Goal: Navigation & Orientation: Find specific page/section

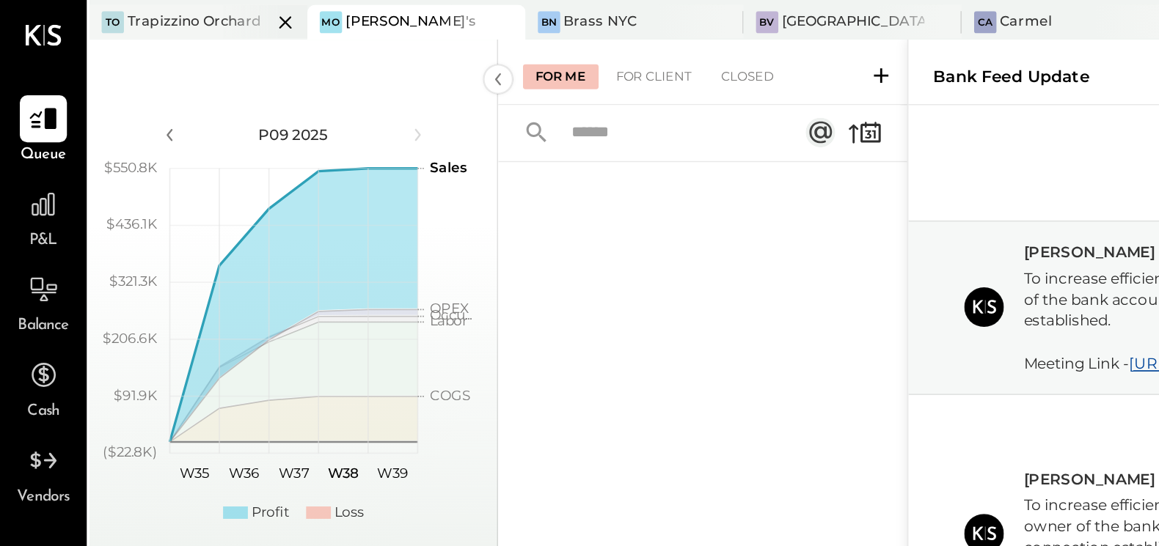
click at [123, 12] on div "Trapizzino Orchard" at bounding box center [115, 13] width 79 height 12
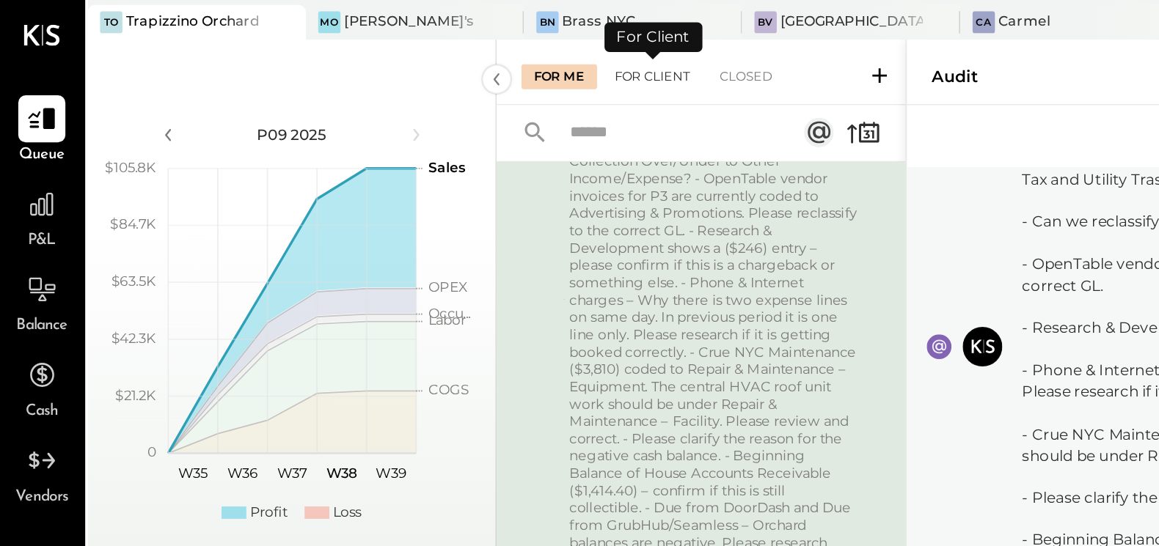
click at [386, 44] on div "For Client" at bounding box center [386, 45] width 59 height 15
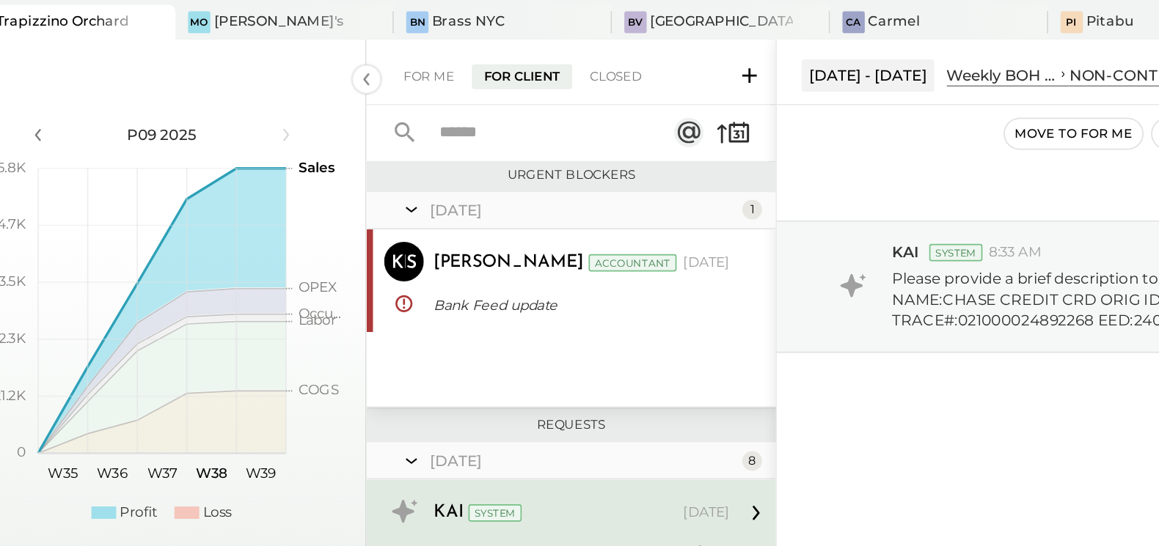
click at [274, 111] on icon "polygon, polyline { transition: fill-opacity 0.1s, stroke-opacity 0.1s; } 0 $21…" at bounding box center [173, 191] width 235 height 198
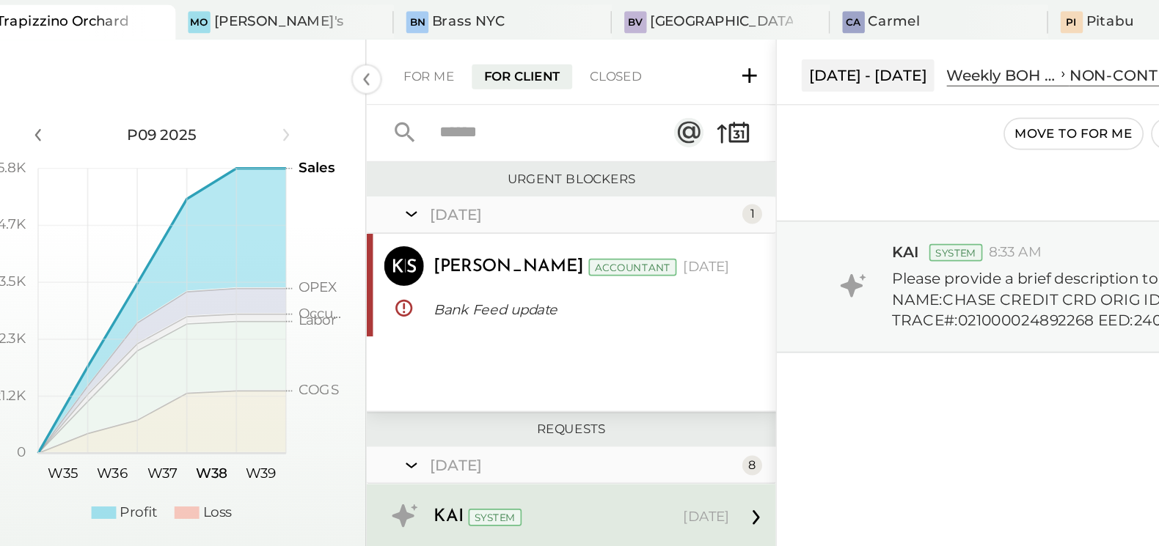
click at [320, 128] on icon at bounding box center [321, 127] width 15 height 37
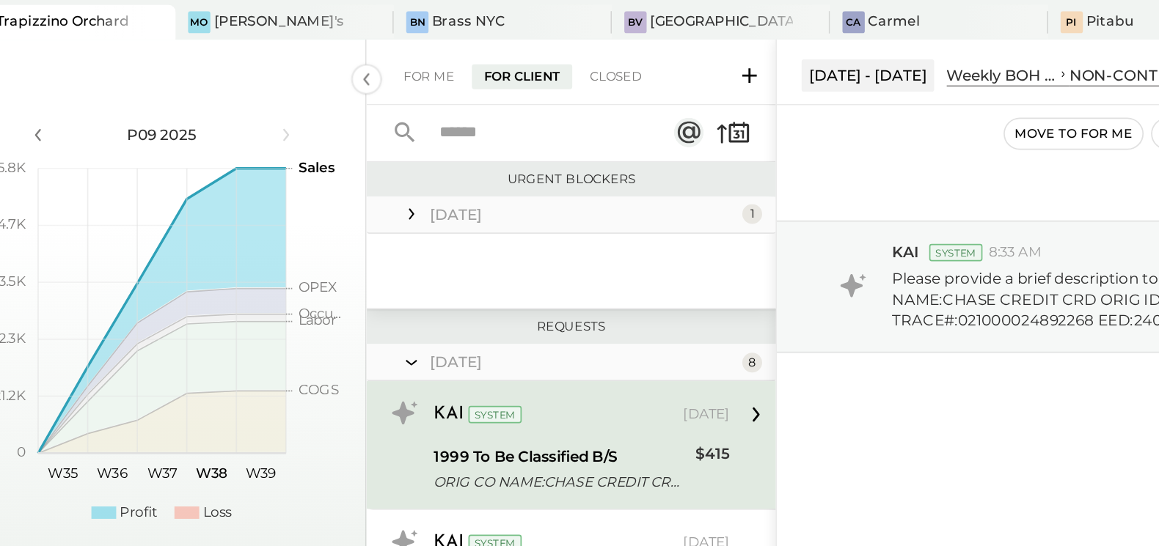
click at [320, 128] on icon at bounding box center [321, 127] width 3 height 7
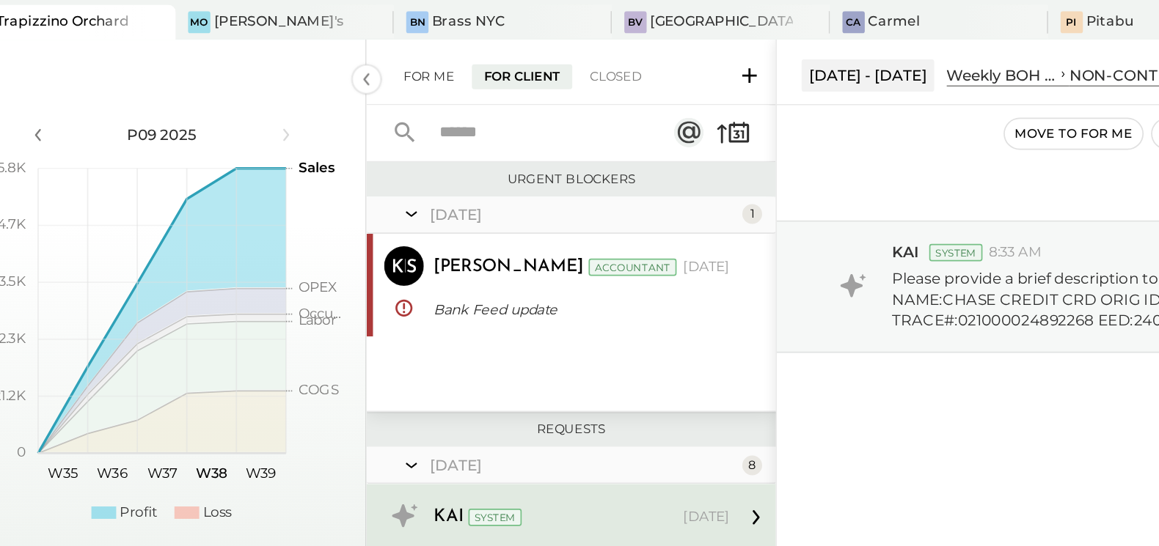
click at [328, 43] on div "For Me" at bounding box center [332, 45] width 45 height 15
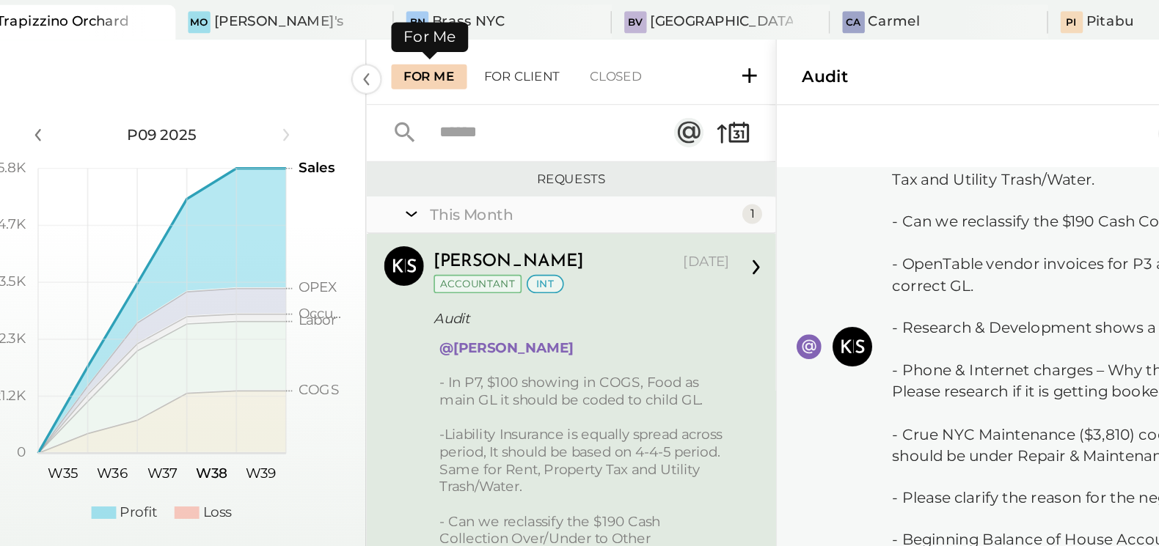
scroll to position [52, 0]
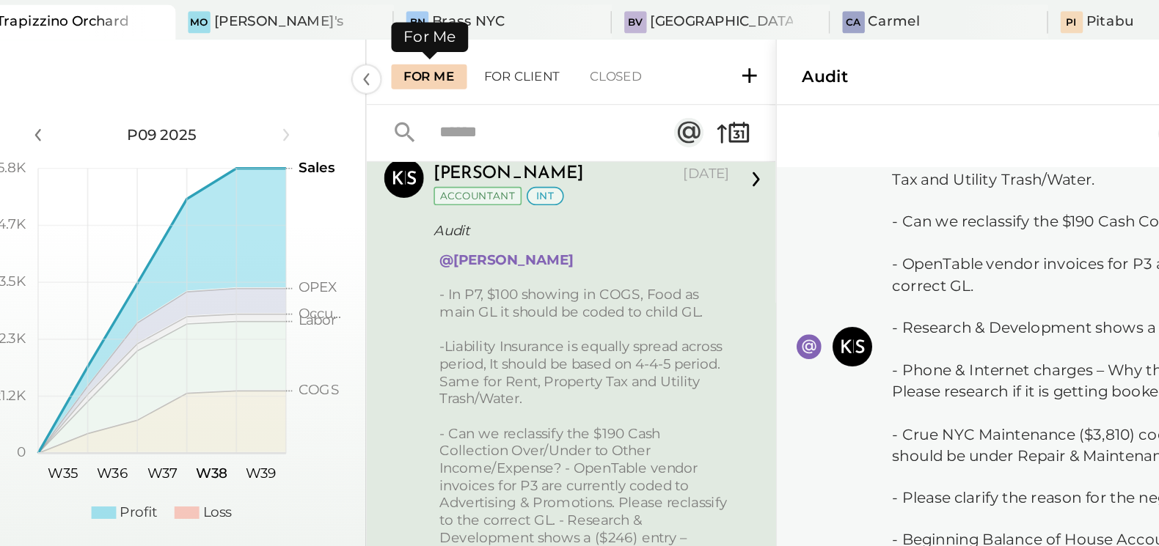
click at [383, 40] on div "For Client" at bounding box center [386, 45] width 59 height 15
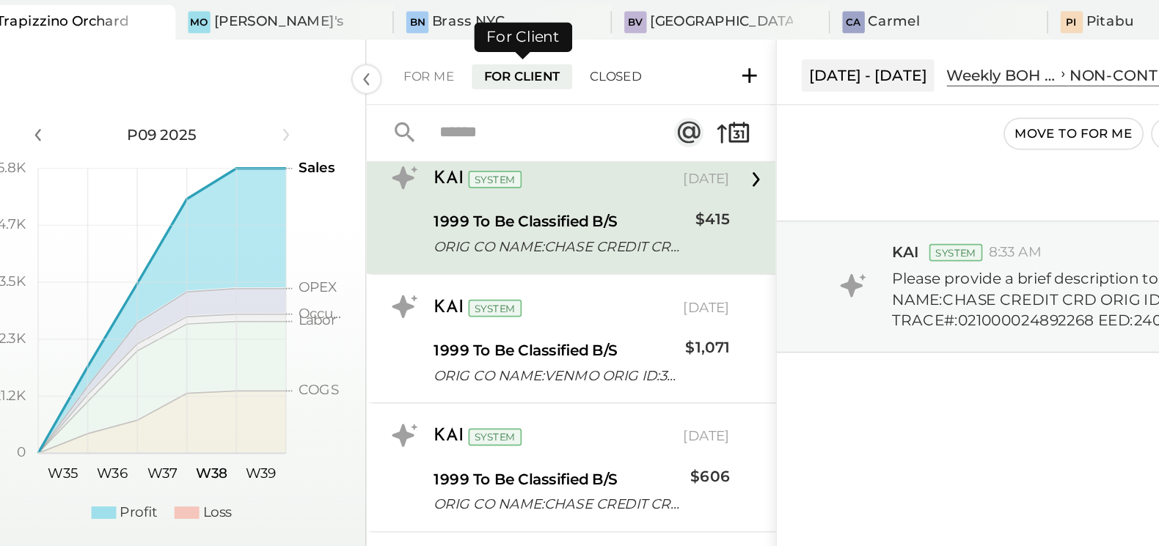
scroll to position [3, 0]
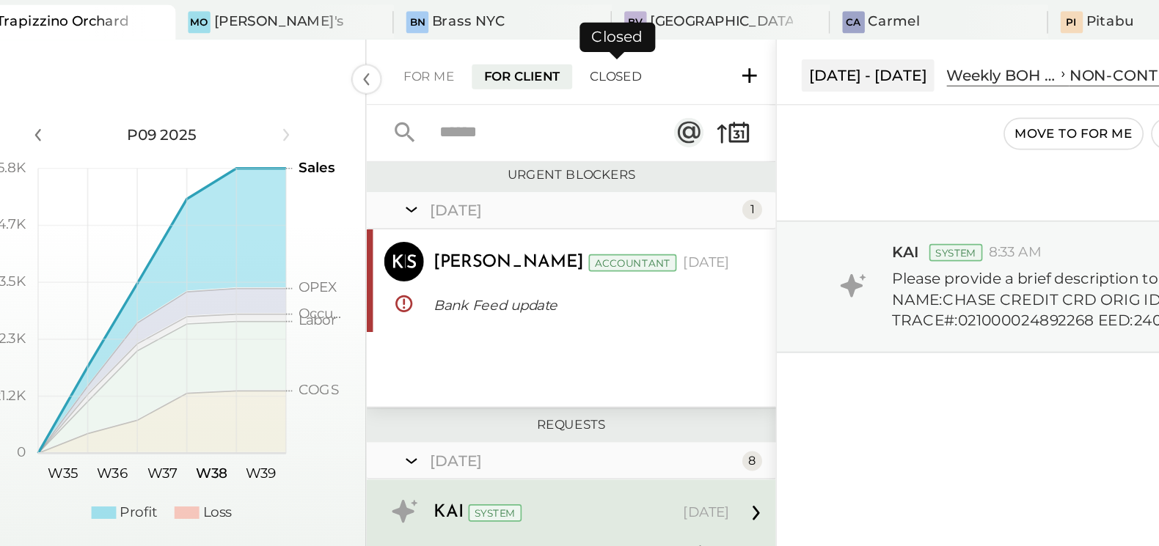
click at [451, 48] on div "Closed" at bounding box center [442, 45] width 45 height 15
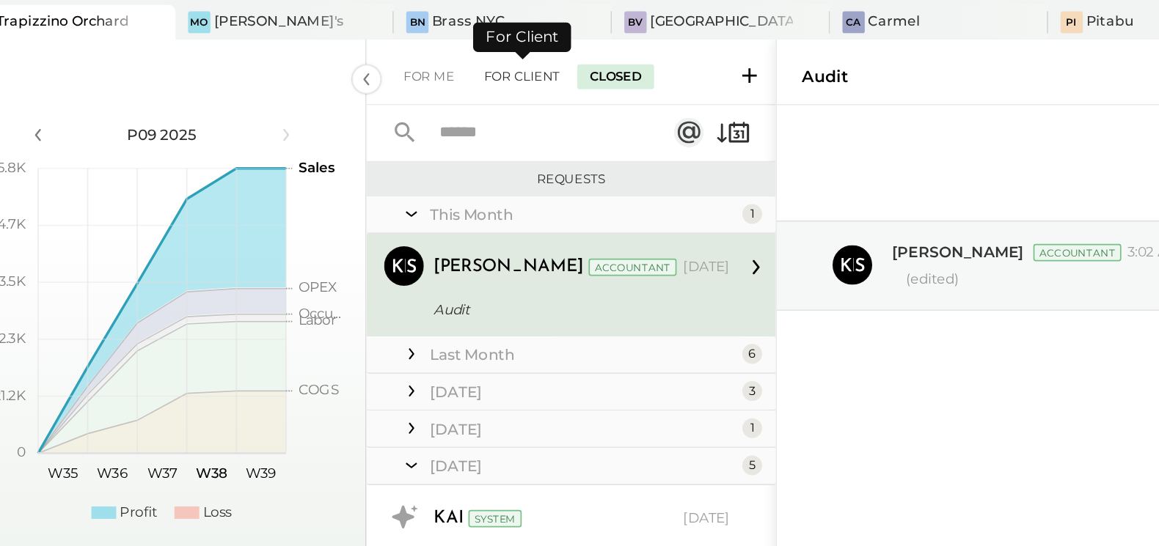
click at [385, 47] on div "For Client" at bounding box center [386, 45] width 59 height 15
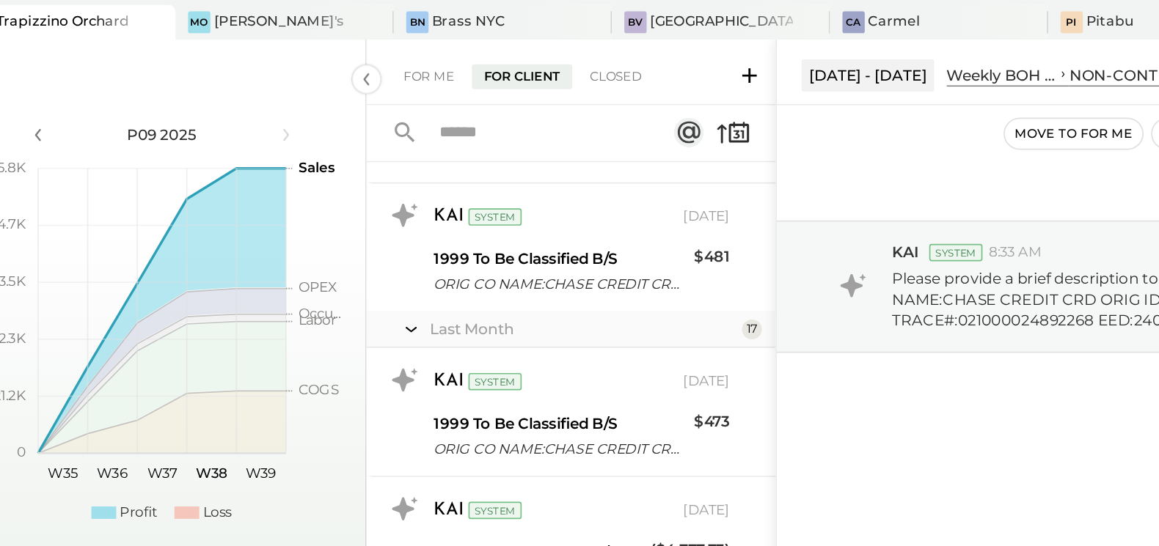
scroll to position [2181, 0]
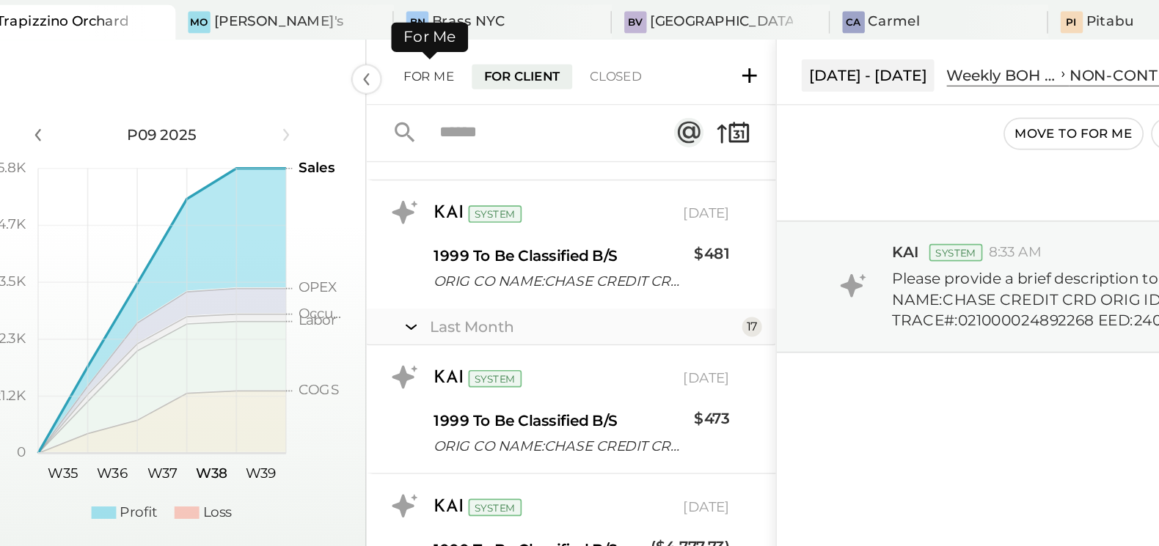
click at [332, 43] on div "For Me" at bounding box center [332, 45] width 45 height 15
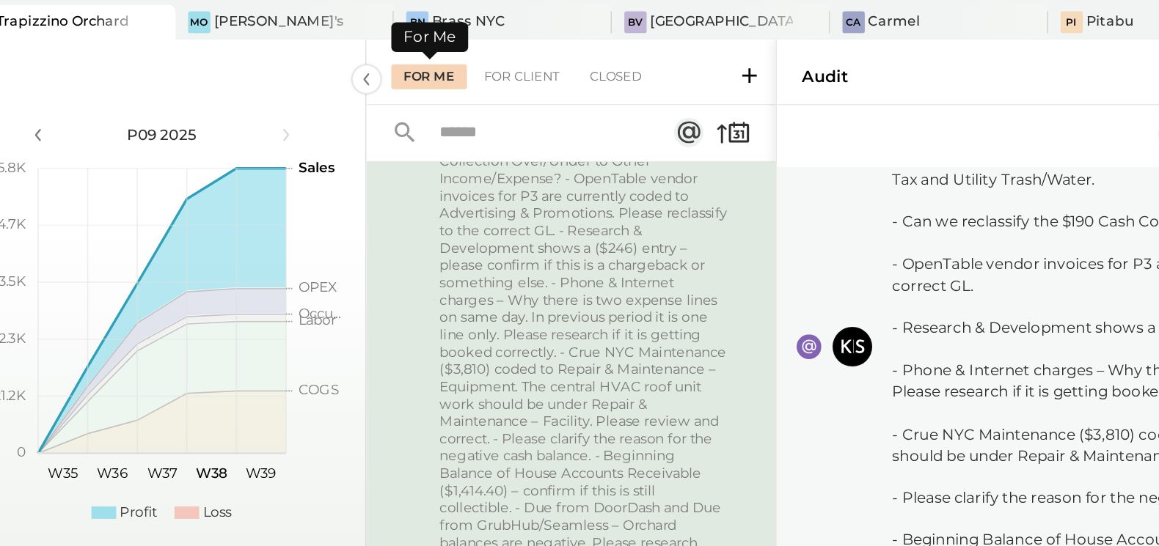
scroll to position [52, 0]
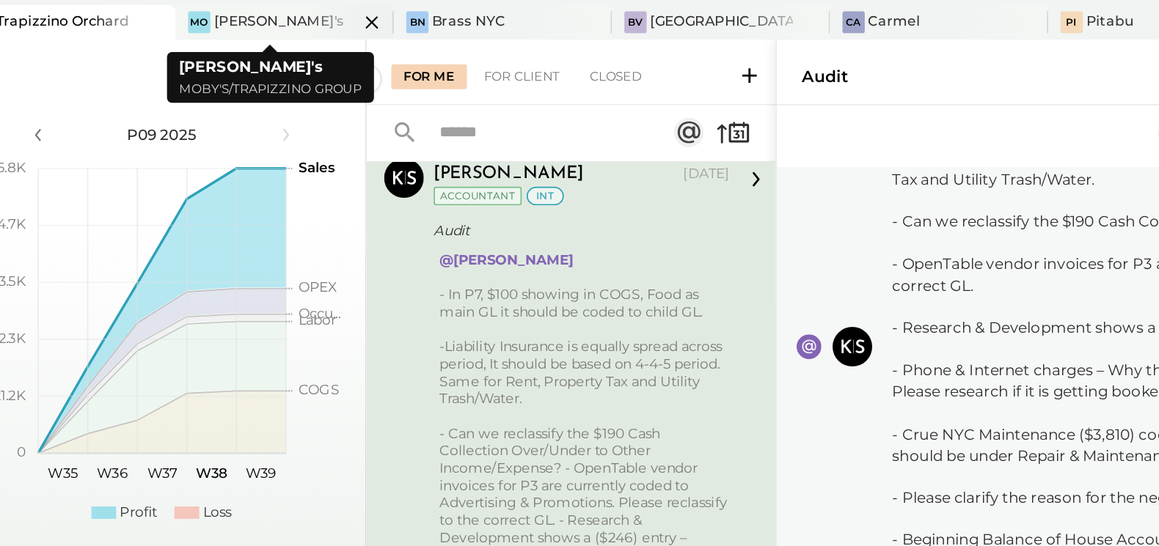
click at [213, 18] on div "[PERSON_NAME]'s" at bounding box center [243, 13] width 77 height 12
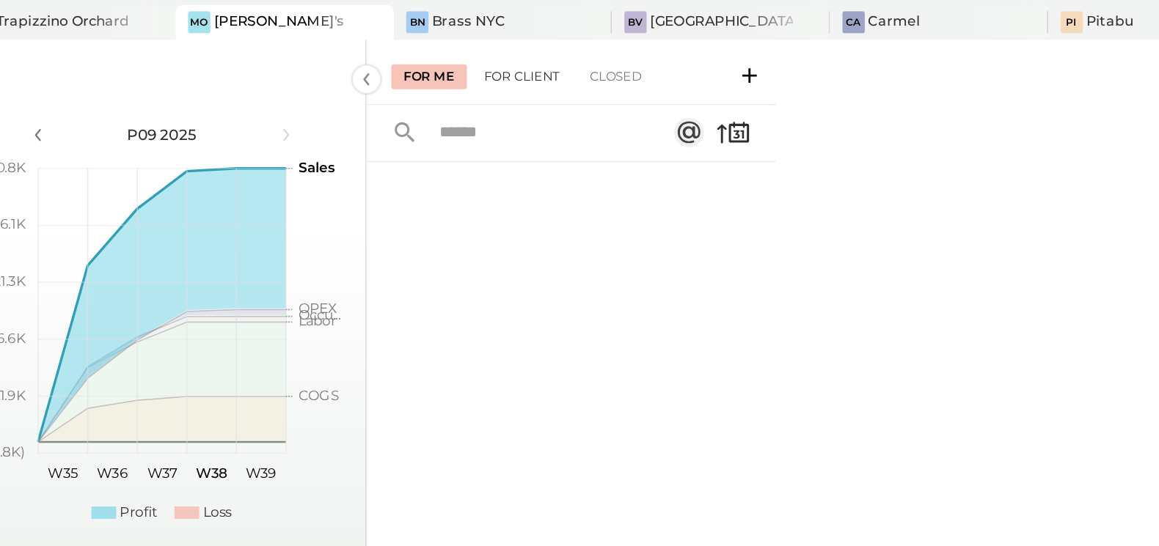
click at [385, 40] on div "For Client" at bounding box center [386, 45] width 59 height 15
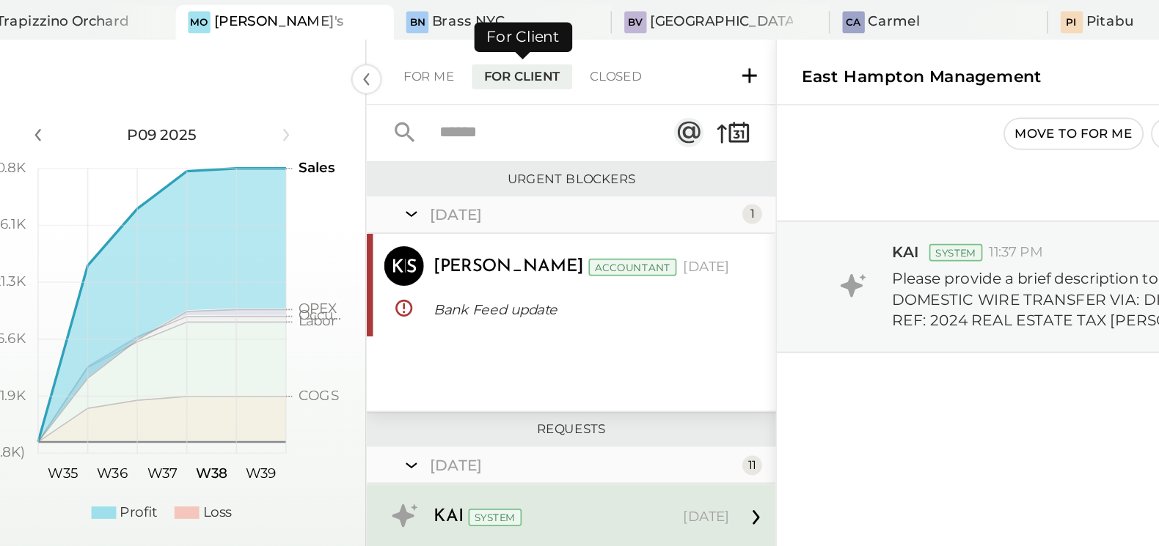
scroll to position [3, 0]
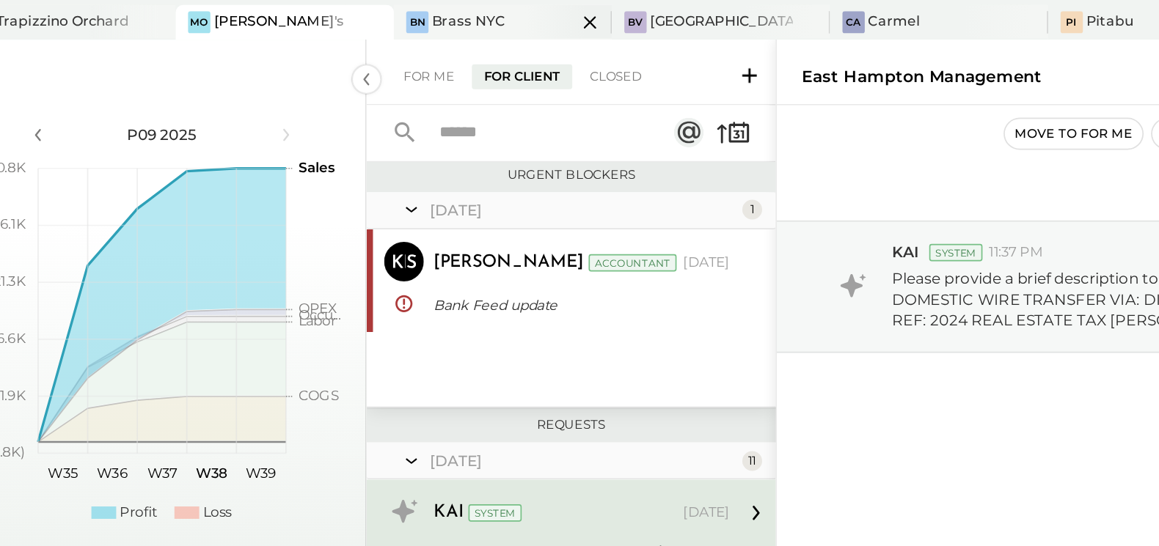
click at [334, 13] on div "Brass NYC" at bounding box center [355, 13] width 43 height 12
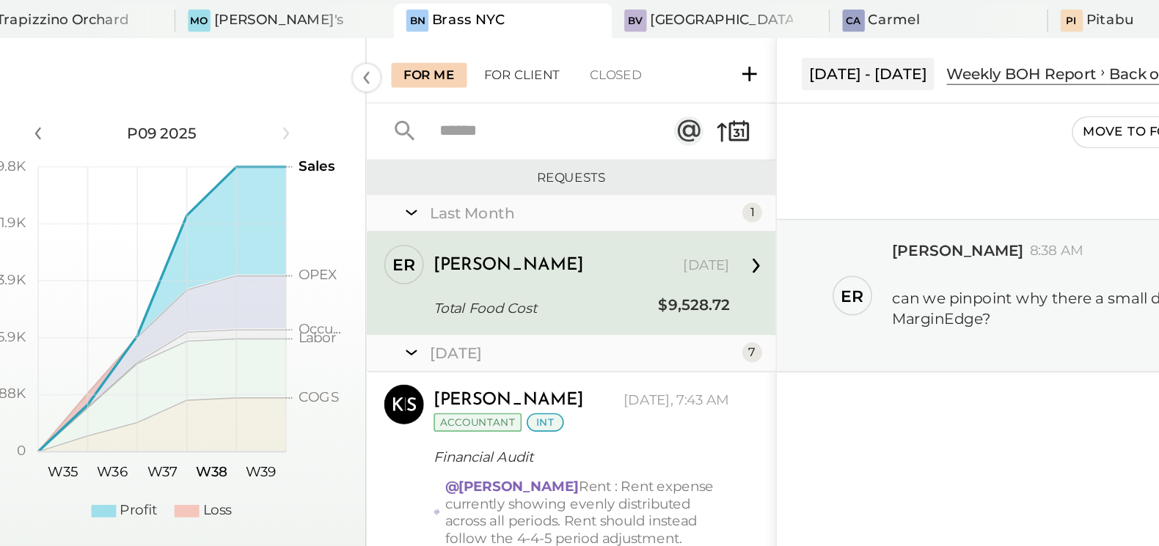
click at [389, 48] on div "For Client" at bounding box center [386, 45] width 59 height 15
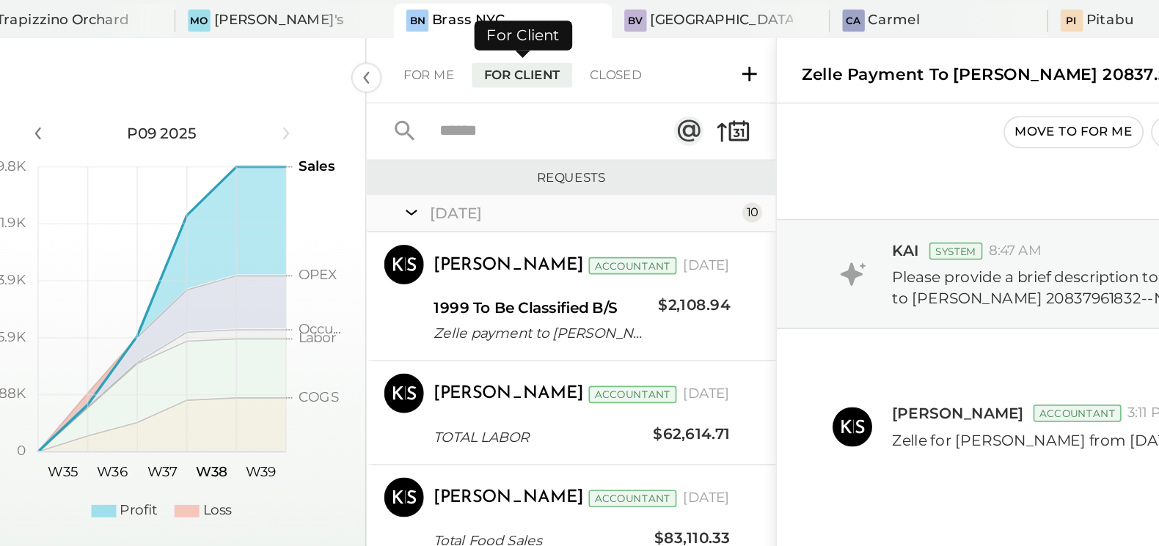
scroll to position [466, 0]
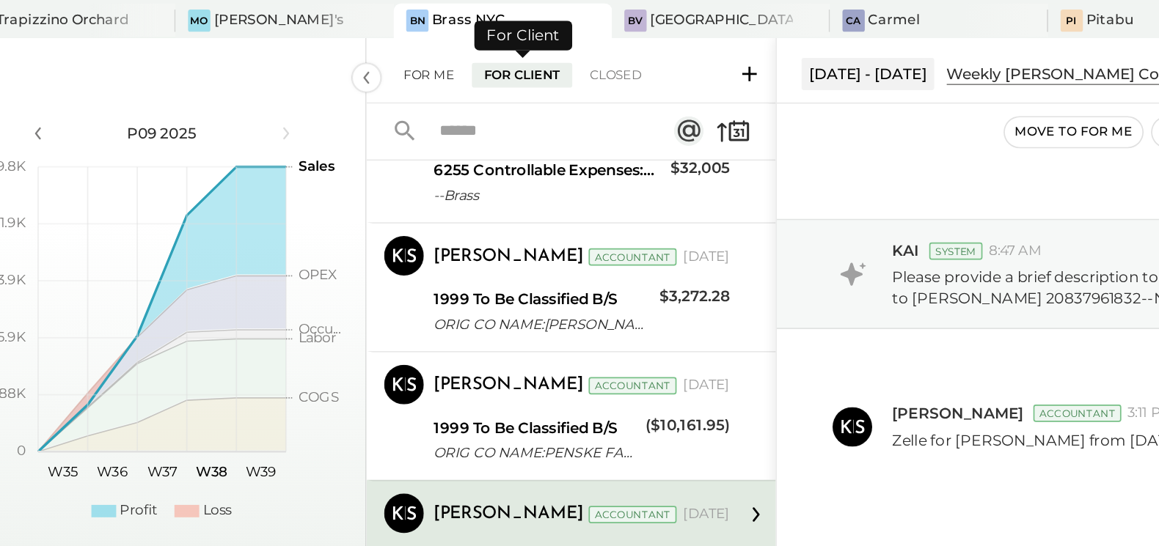
click at [330, 43] on div "For Me" at bounding box center [332, 45] width 45 height 15
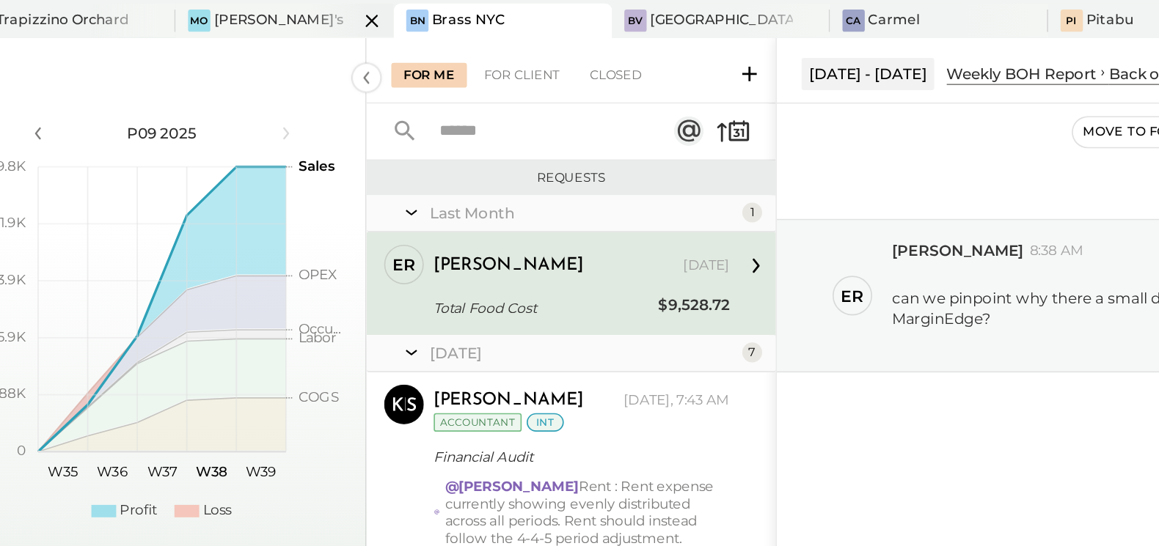
click at [205, 13] on div "[PERSON_NAME]'s" at bounding box center [243, 13] width 77 height 12
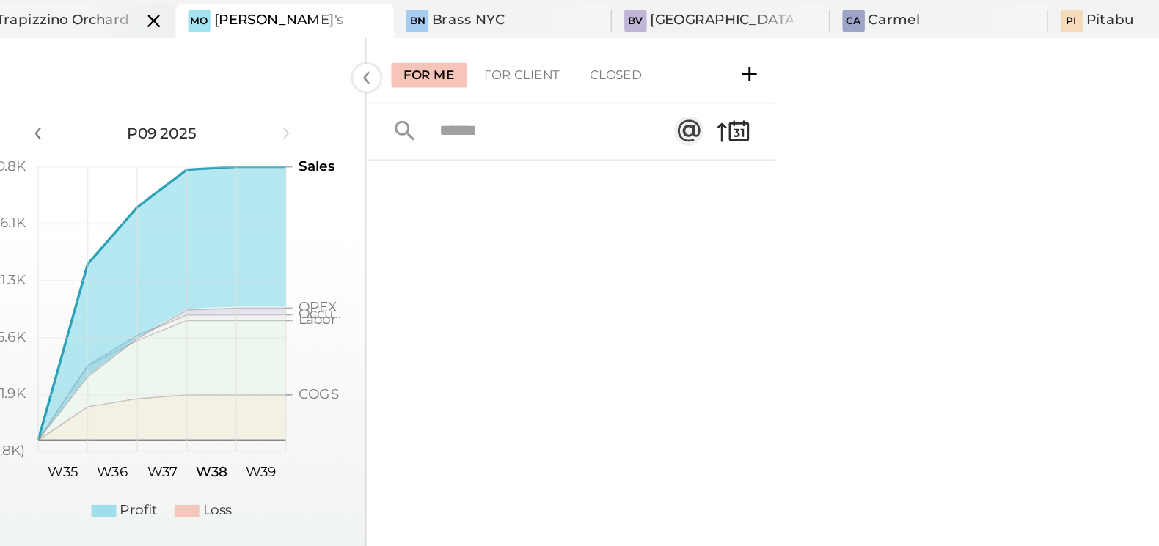
click at [119, 11] on div "Trapizzino Orchard" at bounding box center [115, 13] width 79 height 12
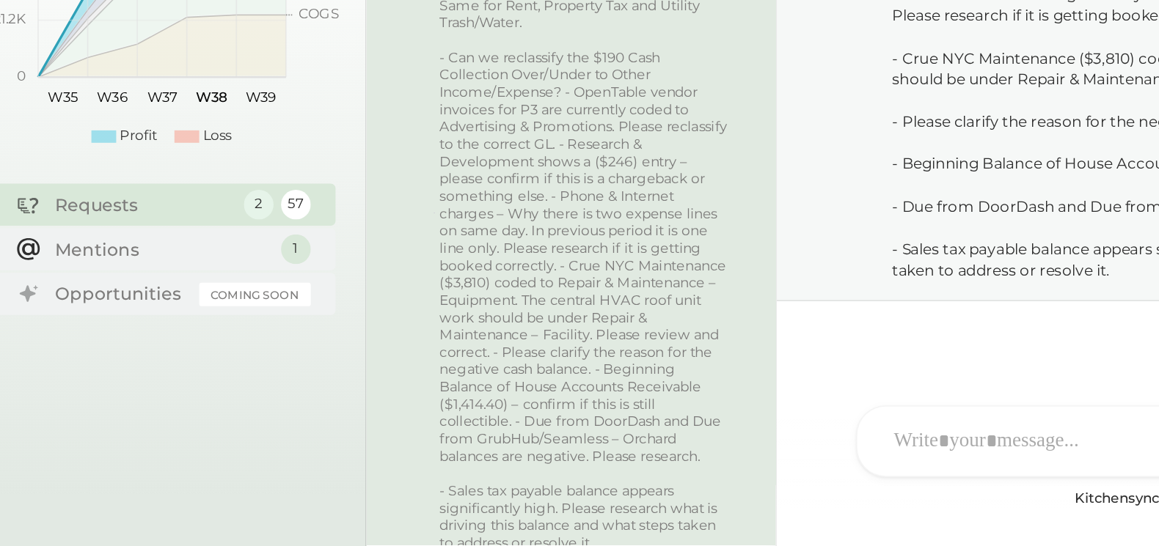
click at [200, 345] on div "Requests" at bounding box center [163, 344] width 104 height 15
click at [196, 370] on div "Mentions" at bounding box center [174, 369] width 126 height 15
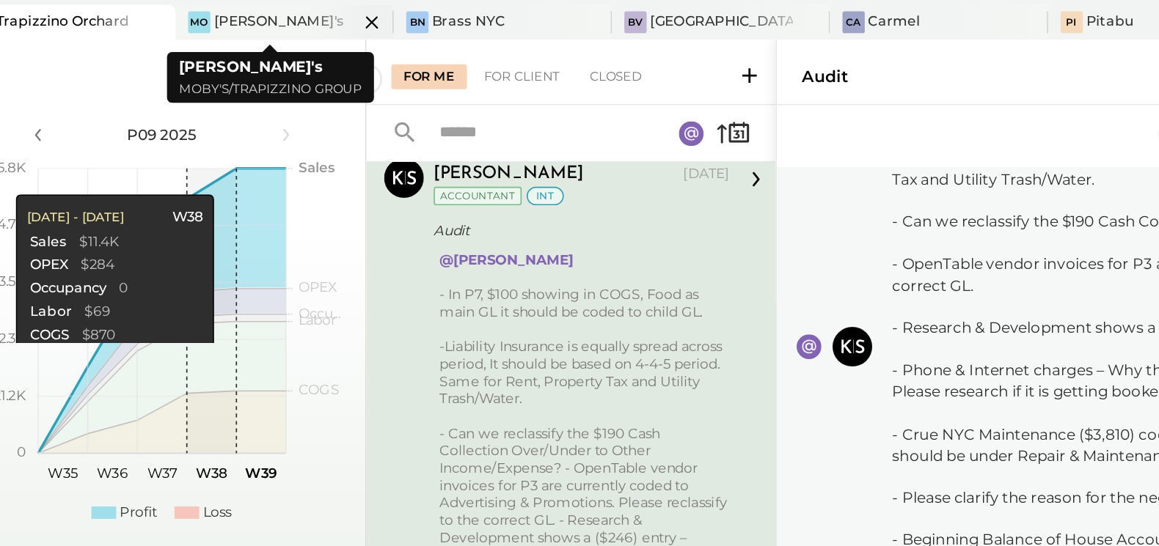
click at [226, 12] on div "[PERSON_NAME]'s" at bounding box center [243, 13] width 77 height 12
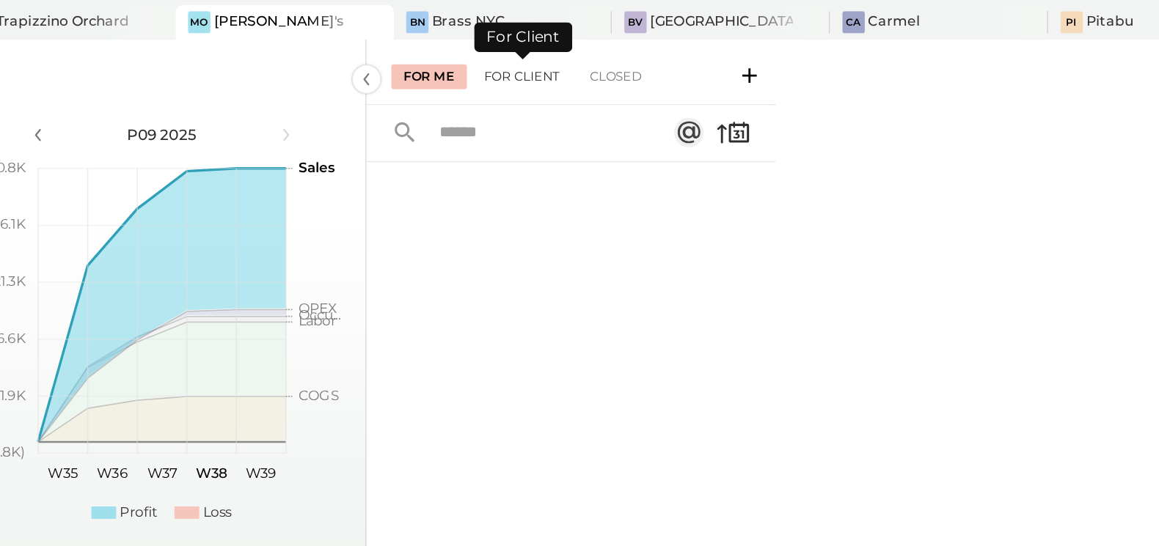
click at [390, 43] on div "For Client" at bounding box center [386, 45] width 59 height 15
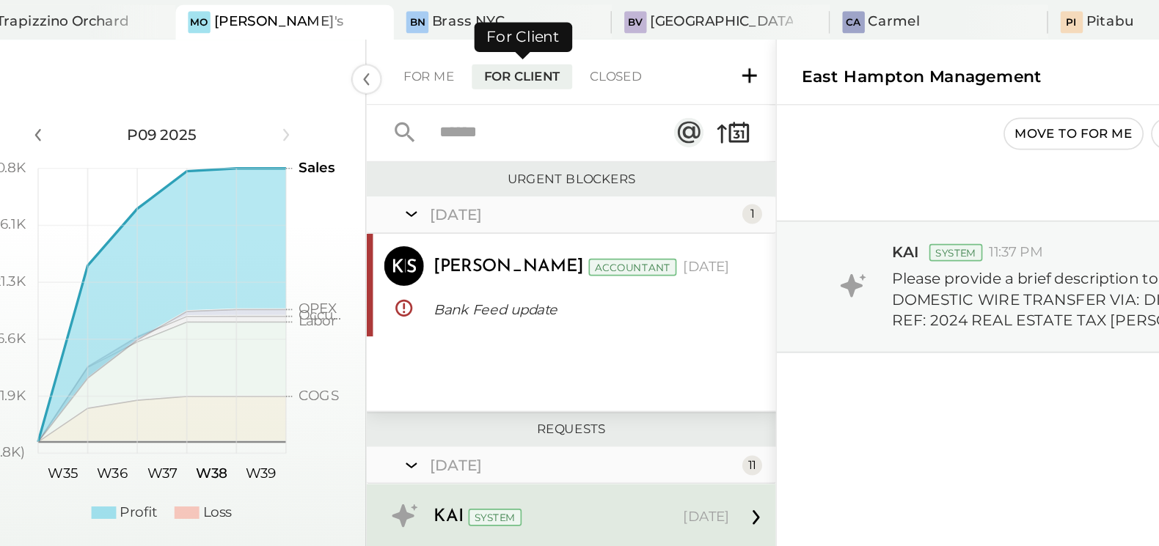
scroll to position [3, 0]
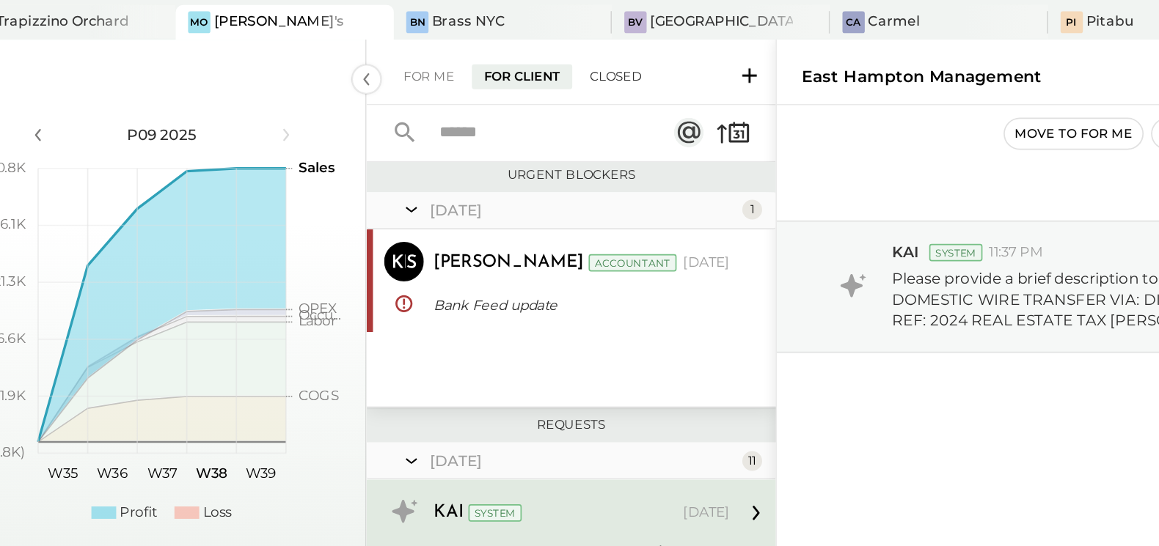
click at [442, 44] on div "Closed" at bounding box center [442, 45] width 45 height 15
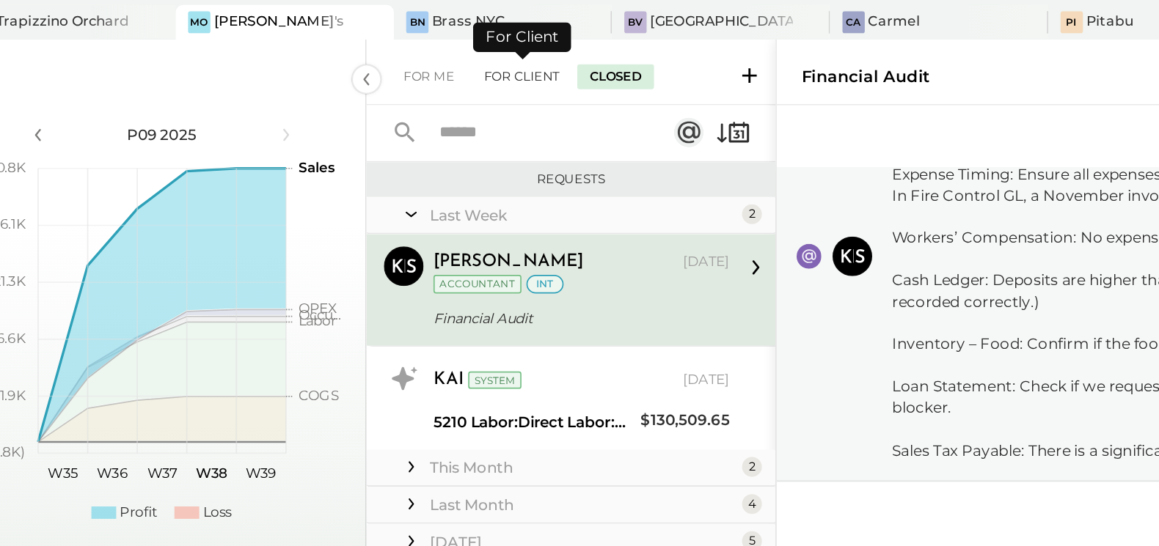
click at [384, 44] on div "For Client" at bounding box center [386, 45] width 59 height 15
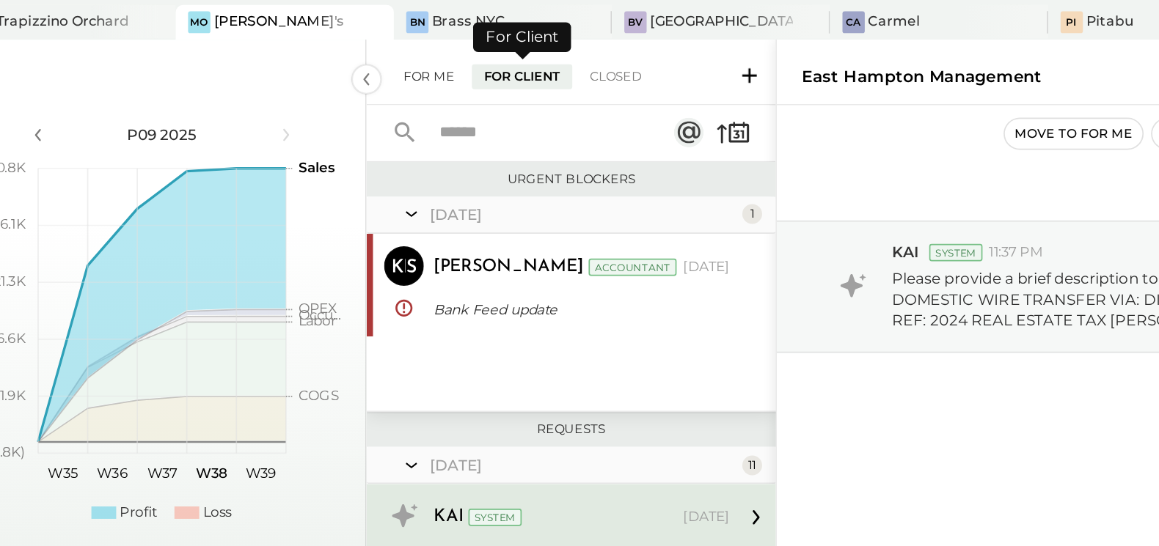
scroll to position [3, 0]
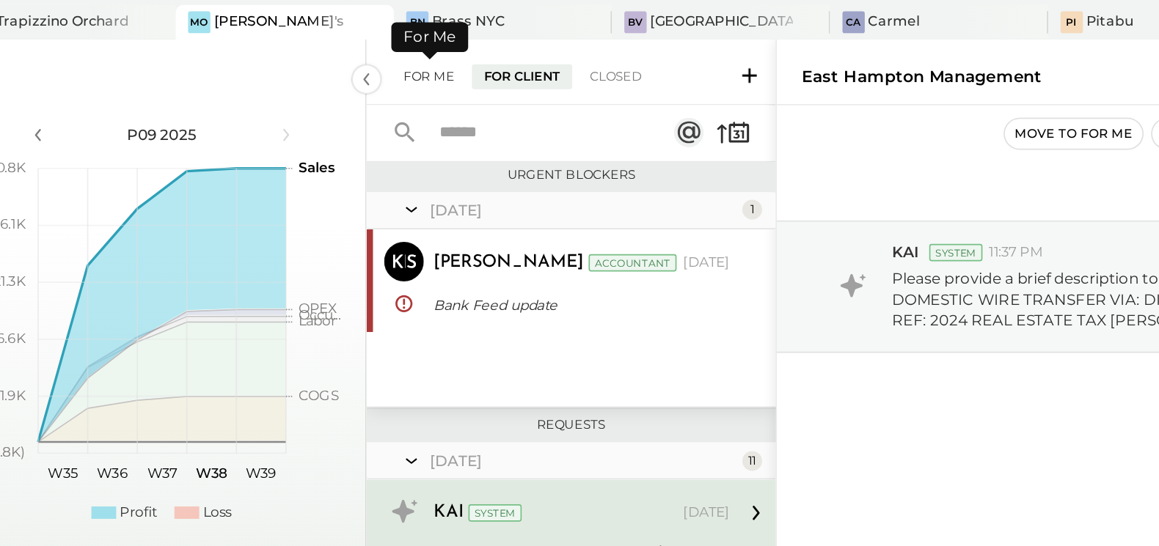
click at [332, 44] on div "For Me" at bounding box center [332, 45] width 45 height 15
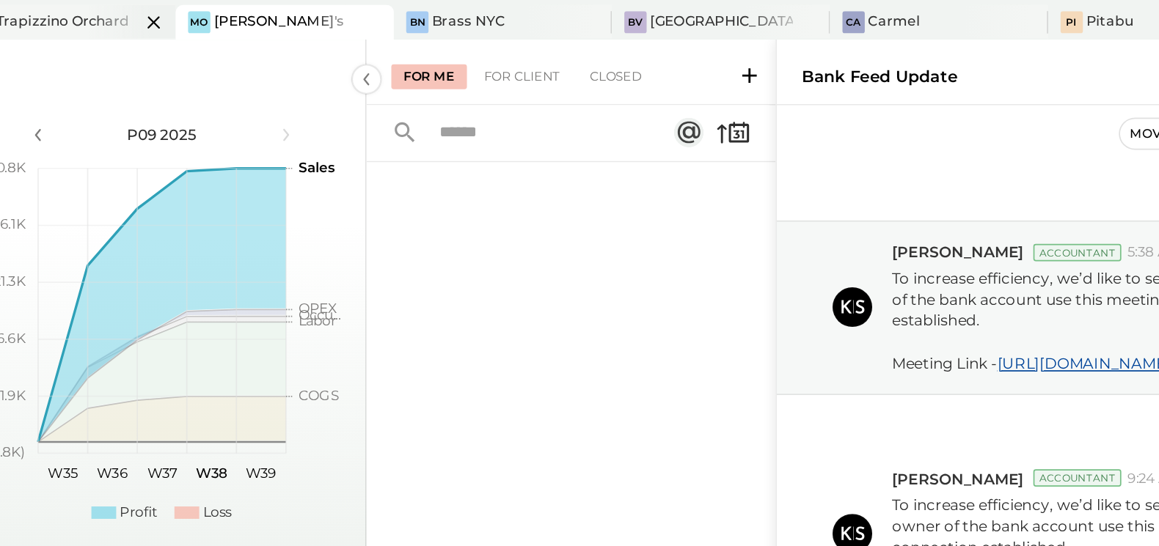
click at [142, 13] on div at bounding box center [156, 13] width 51 height 20
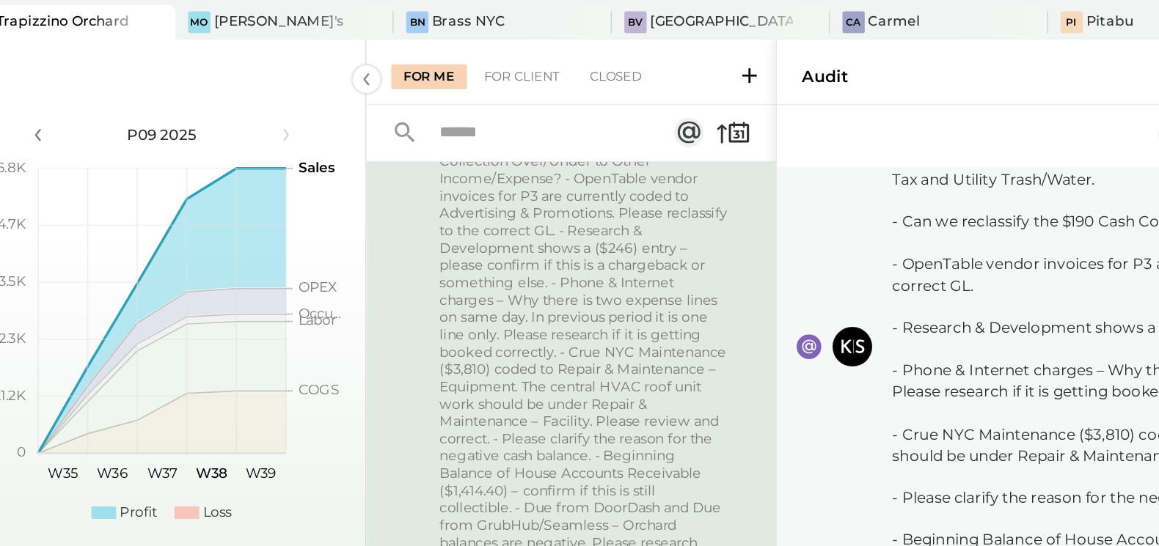
click at [393, 56] on div "For Me For Client Closed" at bounding box center [416, 42] width 242 height 39
click at [387, 42] on div "For Client" at bounding box center [386, 45] width 59 height 15
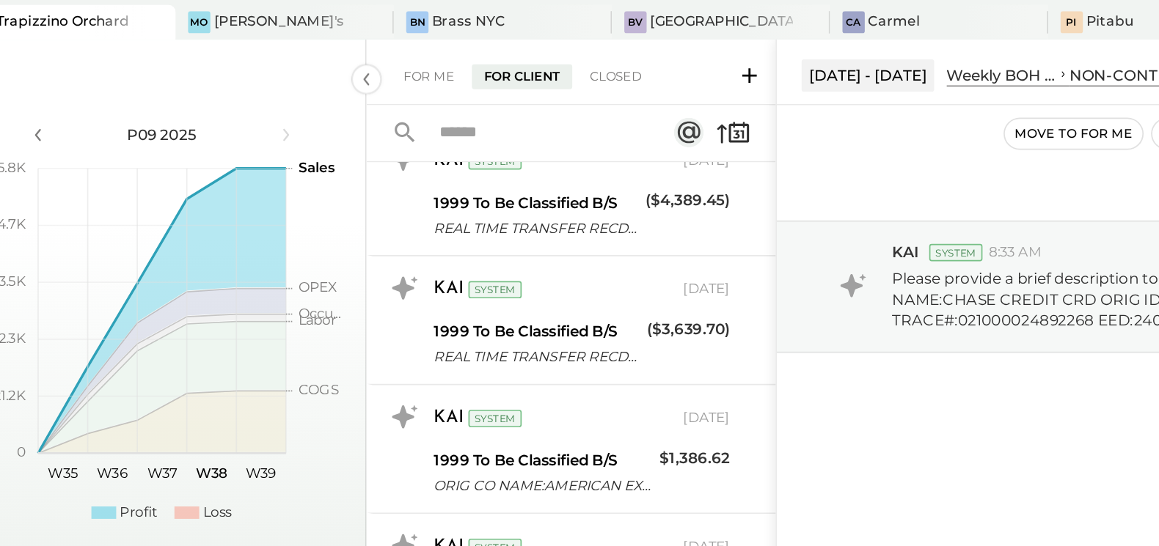
scroll to position [3187, 0]
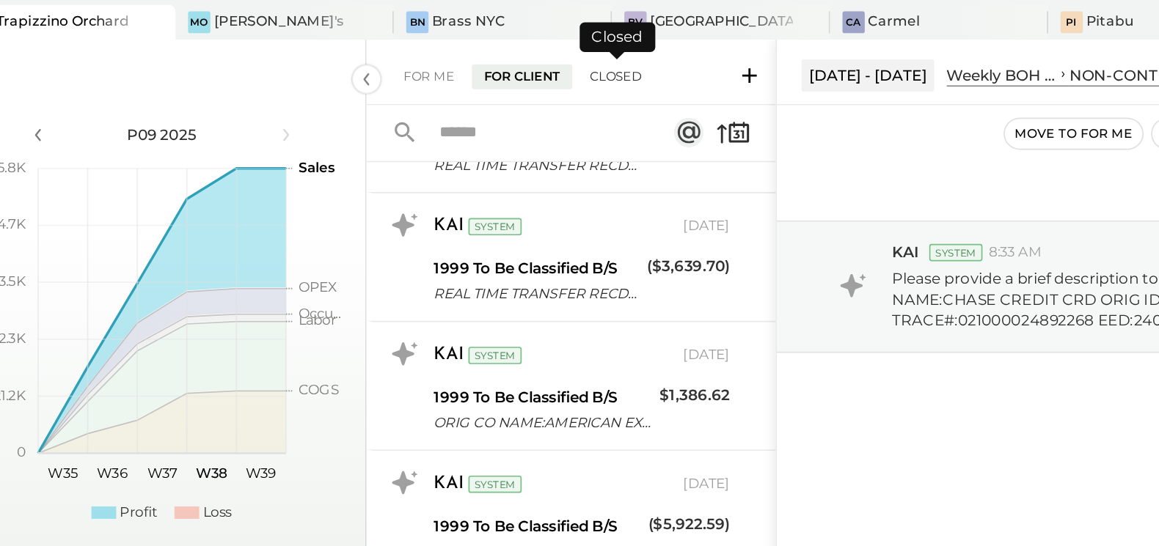
click at [449, 44] on div "Closed" at bounding box center [442, 45] width 45 height 15
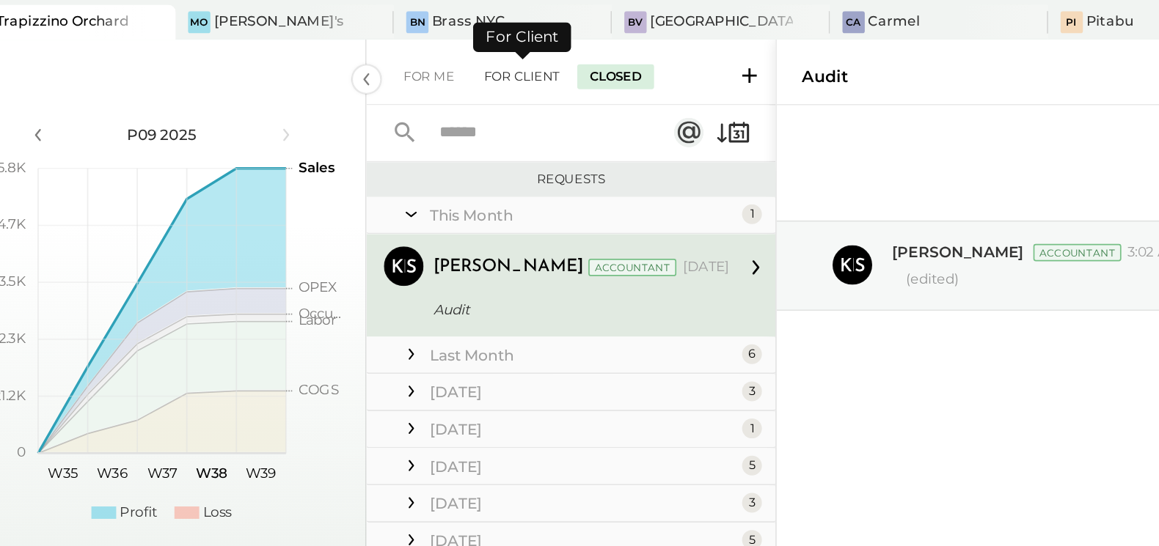
click at [390, 49] on div "For Client" at bounding box center [386, 45] width 59 height 15
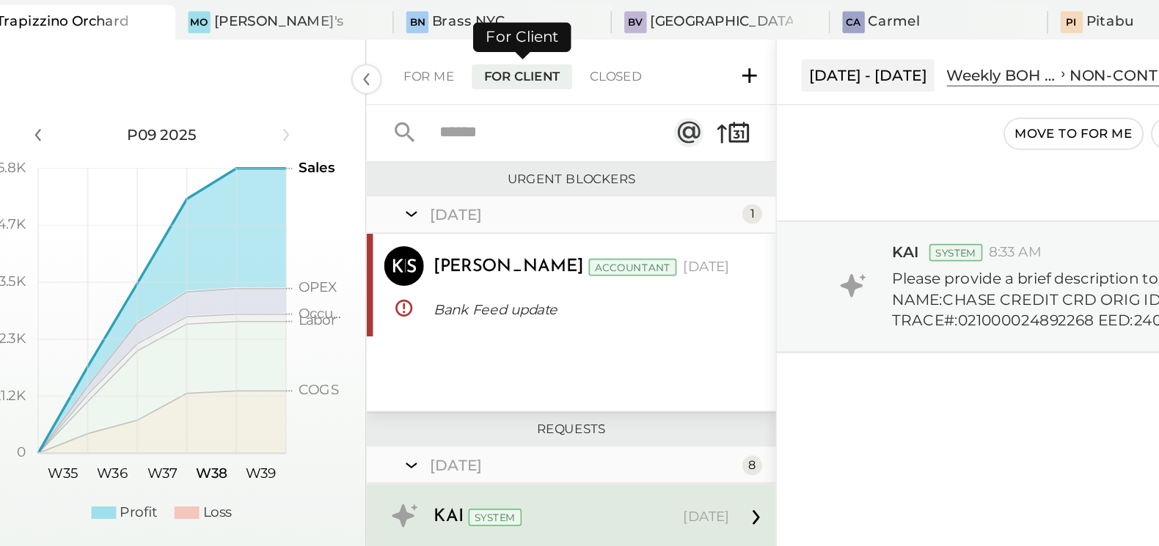
scroll to position [3, 0]
